Goal: Communication & Community: Answer question/provide support

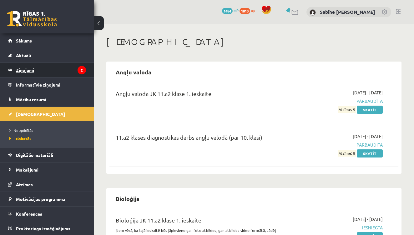
click at [46, 75] on legend "Ziņojumi 2" at bounding box center [51, 70] width 70 height 14
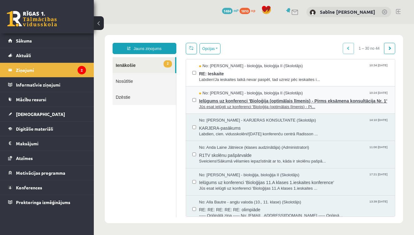
click at [279, 104] on span "Ielūgums uz konferenci 'Bioloģija (optimālais līmenis) - Pirms eksāmena konsult…" at bounding box center [294, 100] width 190 height 8
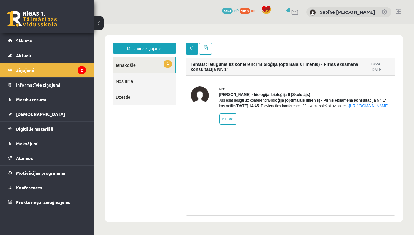
click at [189, 49] on link at bounding box center [192, 49] width 13 height 12
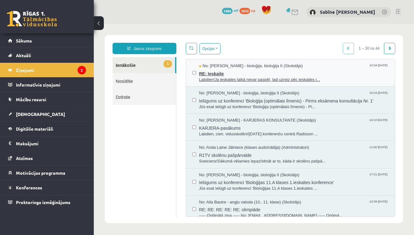
click at [243, 77] on span "Labdien!Ja ieskaites laikā nevar paspēt, tad uzreiz pēc ieskaites i..." at bounding box center [294, 80] width 190 height 6
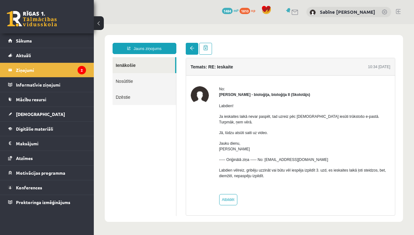
click at [194, 47] on span at bounding box center [192, 48] width 4 height 4
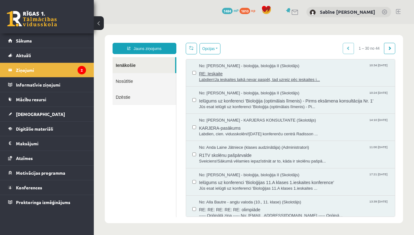
click at [241, 71] on span "RE: Ieskaite" at bounding box center [294, 73] width 190 height 8
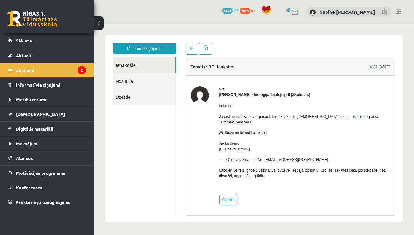
click at [125, 86] on link "Nosūtītie" at bounding box center [144, 81] width 63 height 16
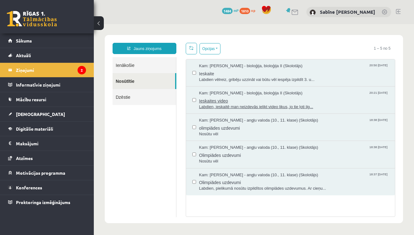
click at [244, 101] on span "Ieskaites video" at bounding box center [294, 100] width 190 height 8
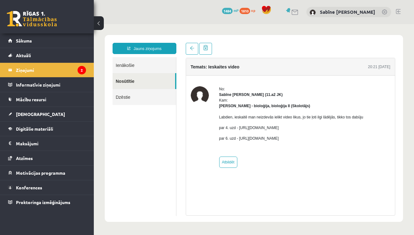
drag, startPoint x: 239, startPoint y: 126, endPoint x: 297, endPoint y: 130, distance: 58.0
click at [297, 130] on p "par 4. uzd - [URL][DOMAIN_NAME]" at bounding box center [291, 128] width 144 height 6
copy p "[URL][DOMAIN_NAME]"
click at [58, 67] on legend "Ziņojumi 2" at bounding box center [51, 70] width 70 height 14
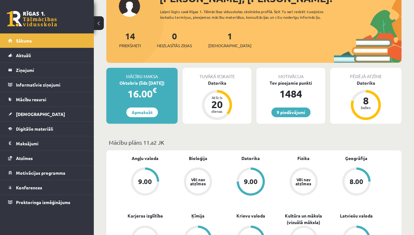
scroll to position [57, 0]
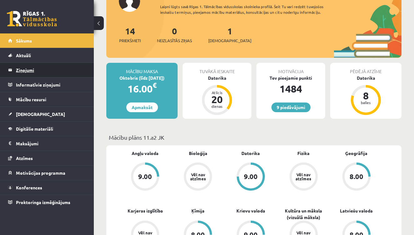
click at [32, 68] on legend "Ziņojumi 0" at bounding box center [51, 70] width 70 height 14
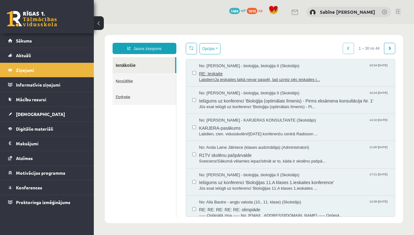
click at [253, 74] on span "RE: Ieskaite" at bounding box center [294, 73] width 190 height 8
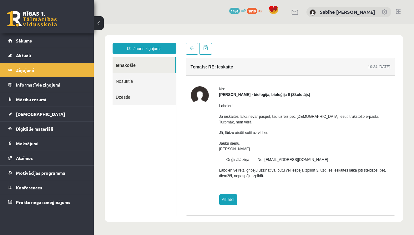
click at [225, 197] on link "Atbildēt" at bounding box center [228, 199] width 18 height 11
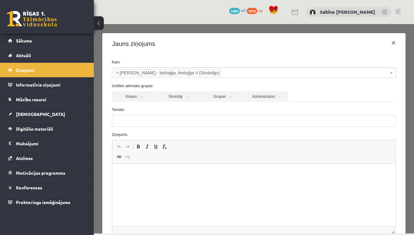
type input "**********"
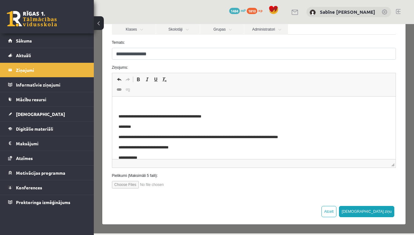
scroll to position [67, 0]
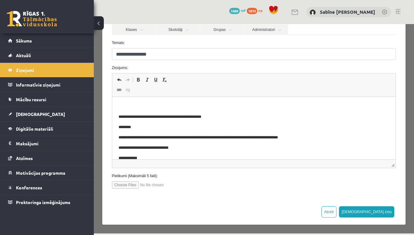
click at [158, 111] on body "**********" at bounding box center [253, 145] width 271 height 85
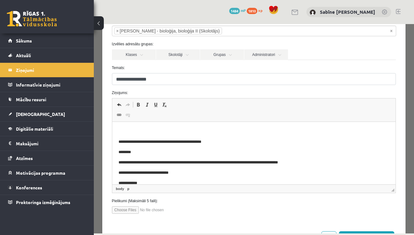
scroll to position [52, 0]
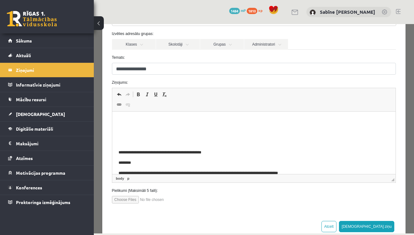
click at [138, 123] on p "Bagātinātā teksta redaktors, wiswyg-editor-47433905936620-1760262135-275" at bounding box center [253, 121] width 271 height 7
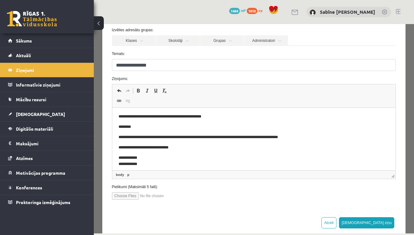
scroll to position [41, 0]
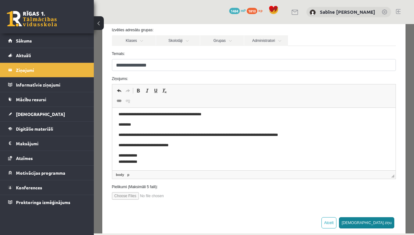
click at [384, 221] on button "[DEMOGRAPHIC_DATA] ziņu" at bounding box center [367, 222] width 56 height 11
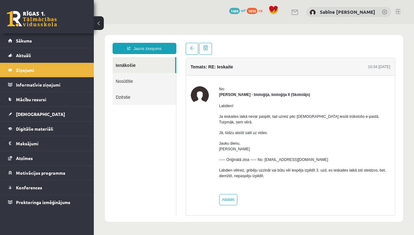
scroll to position [0, 0]
click at [126, 82] on link "Nosūtītie" at bounding box center [144, 81] width 63 height 16
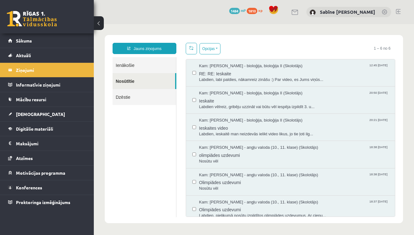
click at [139, 65] on link "Ienākošie" at bounding box center [144, 65] width 63 height 16
